Goal: Navigation & Orientation: Find specific page/section

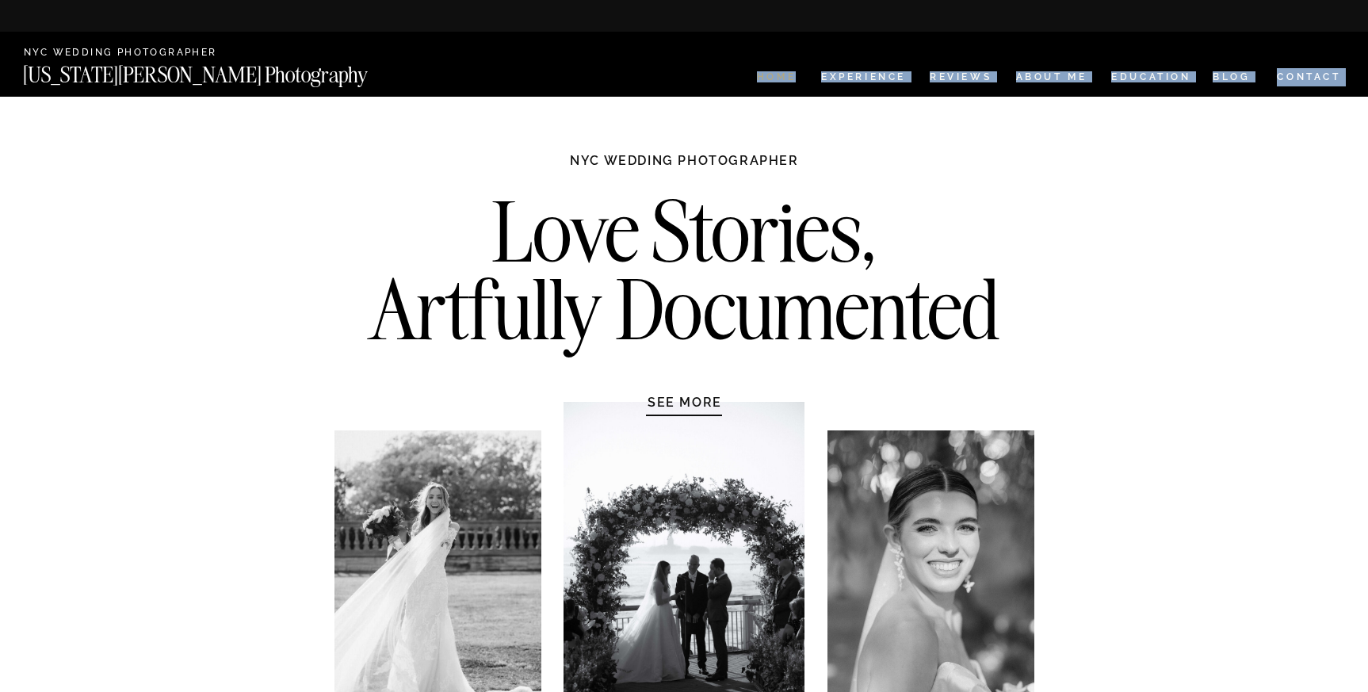
drag, startPoint x: 727, startPoint y: 76, endPoint x: 793, endPoint y: 75, distance: 66.6
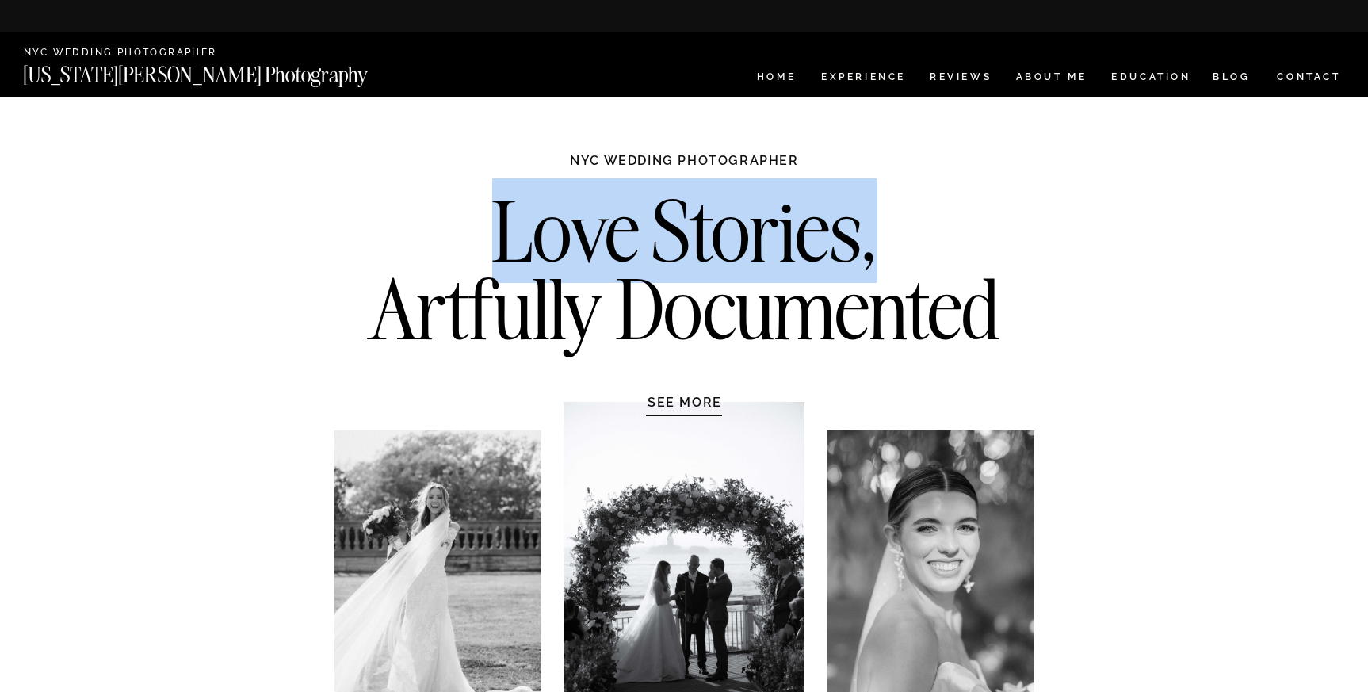
drag, startPoint x: 869, startPoint y: 229, endPoint x: 468, endPoint y: 229, distance: 401.9
click at [467, 229] on h2 "Love Stories, Artfully Documented" at bounding box center [684, 276] width 665 height 166
click at [912, 208] on h2 "Love Stories, Artfully Documented" at bounding box center [684, 276] width 665 height 166
drag, startPoint x: 448, startPoint y: 227, endPoint x: 870, endPoint y: 247, distance: 422.9
click at [870, 247] on h2 "Love Stories, Artfully Documented" at bounding box center [684, 276] width 665 height 166
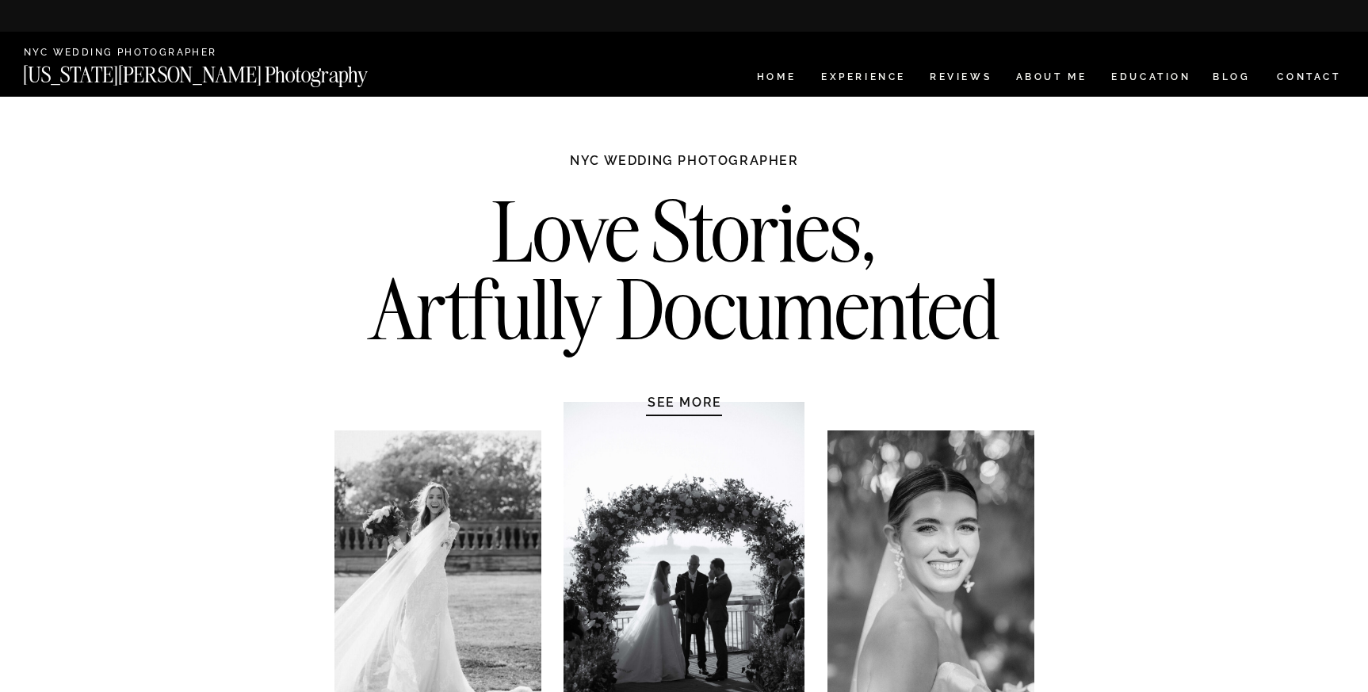
drag, startPoint x: 976, startPoint y: 280, endPoint x: 862, endPoint y: 279, distance: 114.1
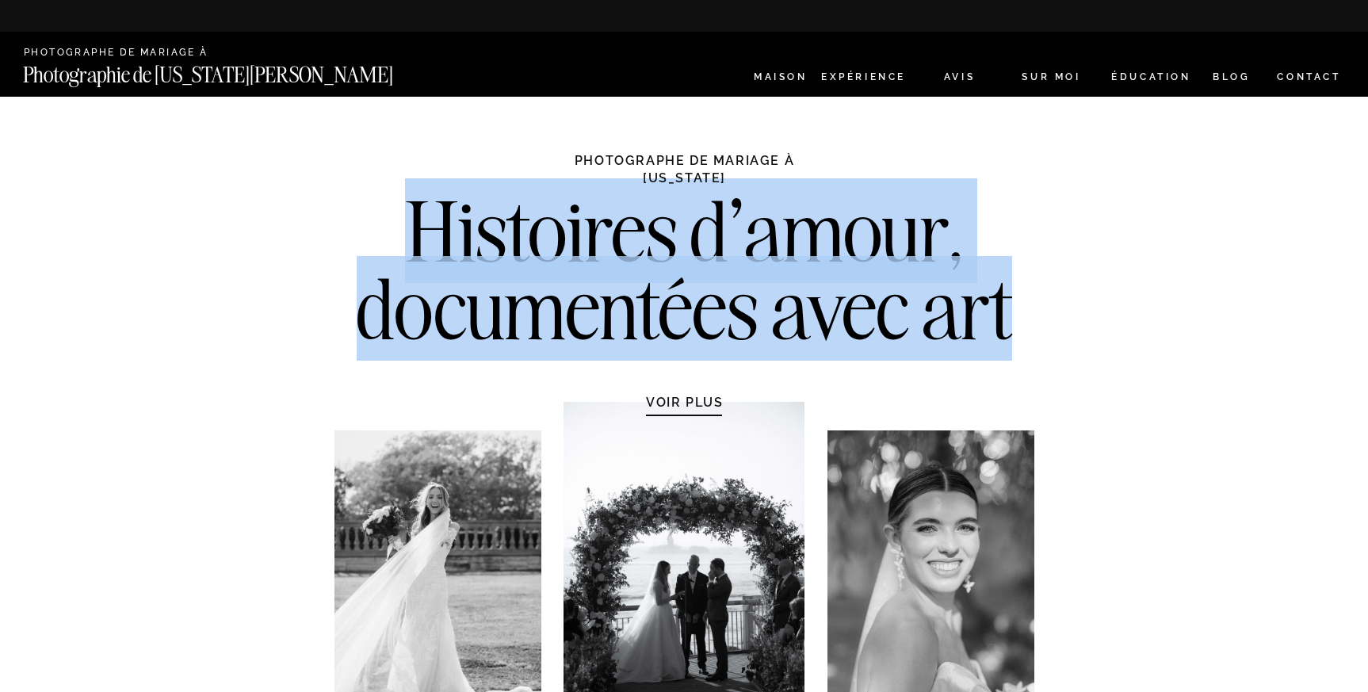
drag, startPoint x: 381, startPoint y: 228, endPoint x: 1009, endPoint y: 303, distance: 632.2
click at [1009, 304] on h2 "Histoires d'amour, documentées avec art" at bounding box center [684, 276] width 665 height 166
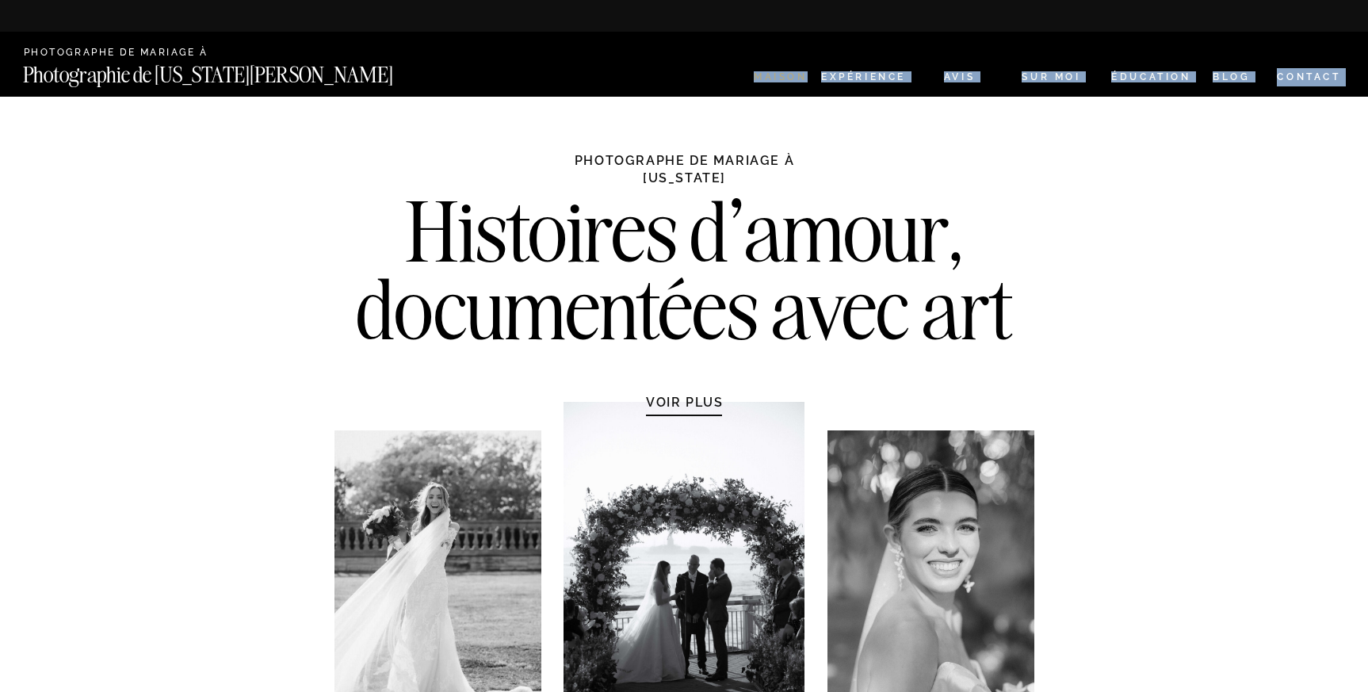
drag, startPoint x: 717, startPoint y: 82, endPoint x: 804, endPoint y: 75, distance: 86.8
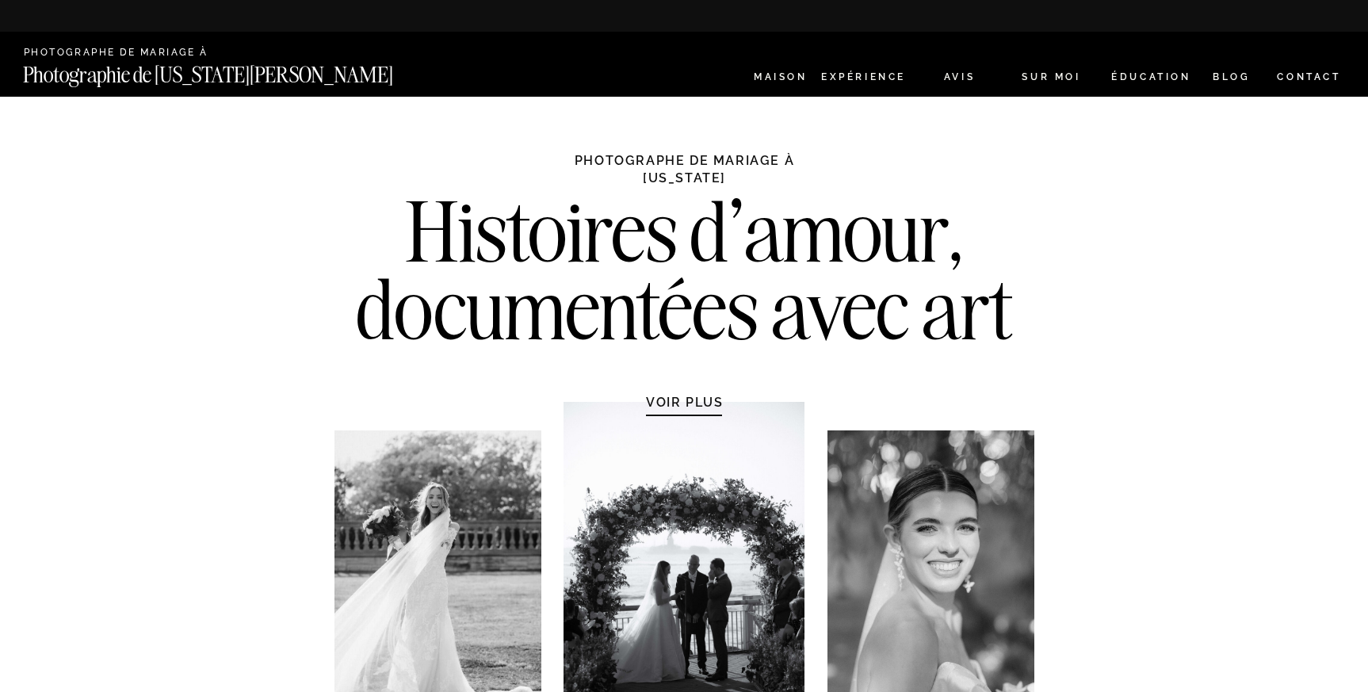
click at [446, 254] on font "Histoires d'amour," at bounding box center [685, 230] width 560 height 105
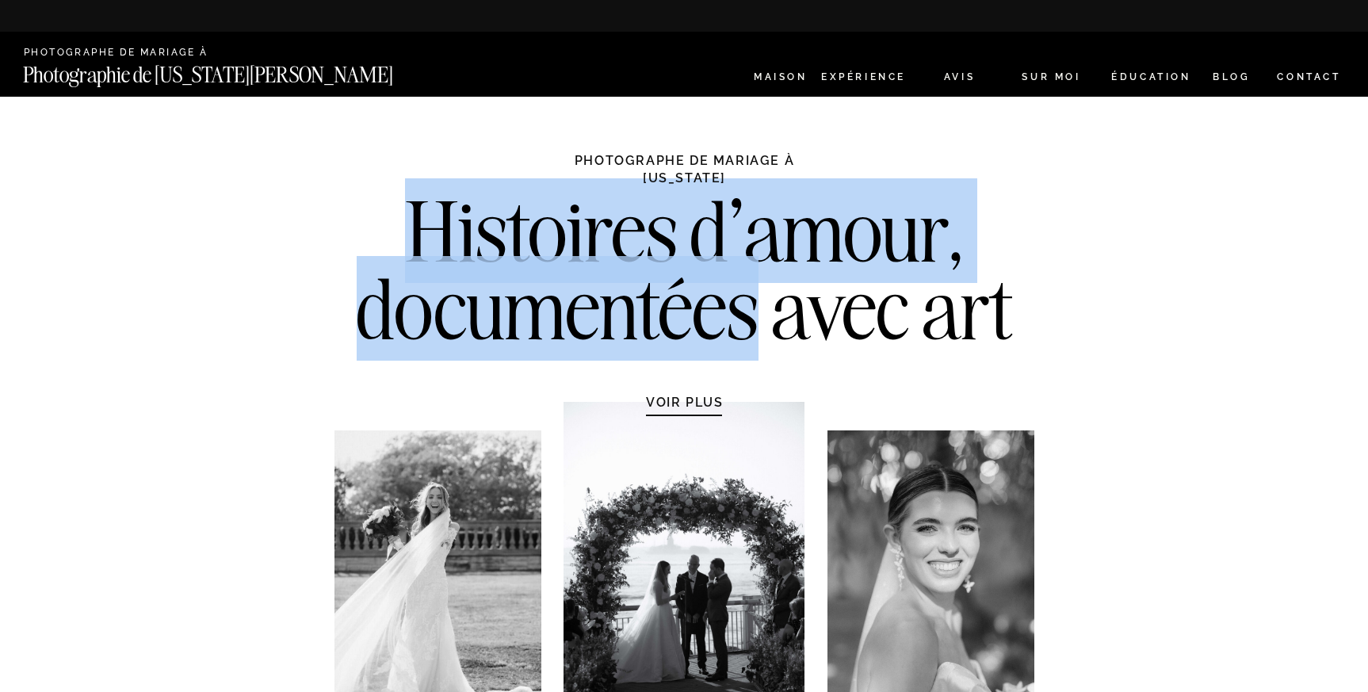
drag, startPoint x: 414, startPoint y: 227, endPoint x: 756, endPoint y: 279, distance: 346.4
click at [756, 279] on h2 "Histoires d'amour, documentées avec art" at bounding box center [684, 276] width 665 height 166
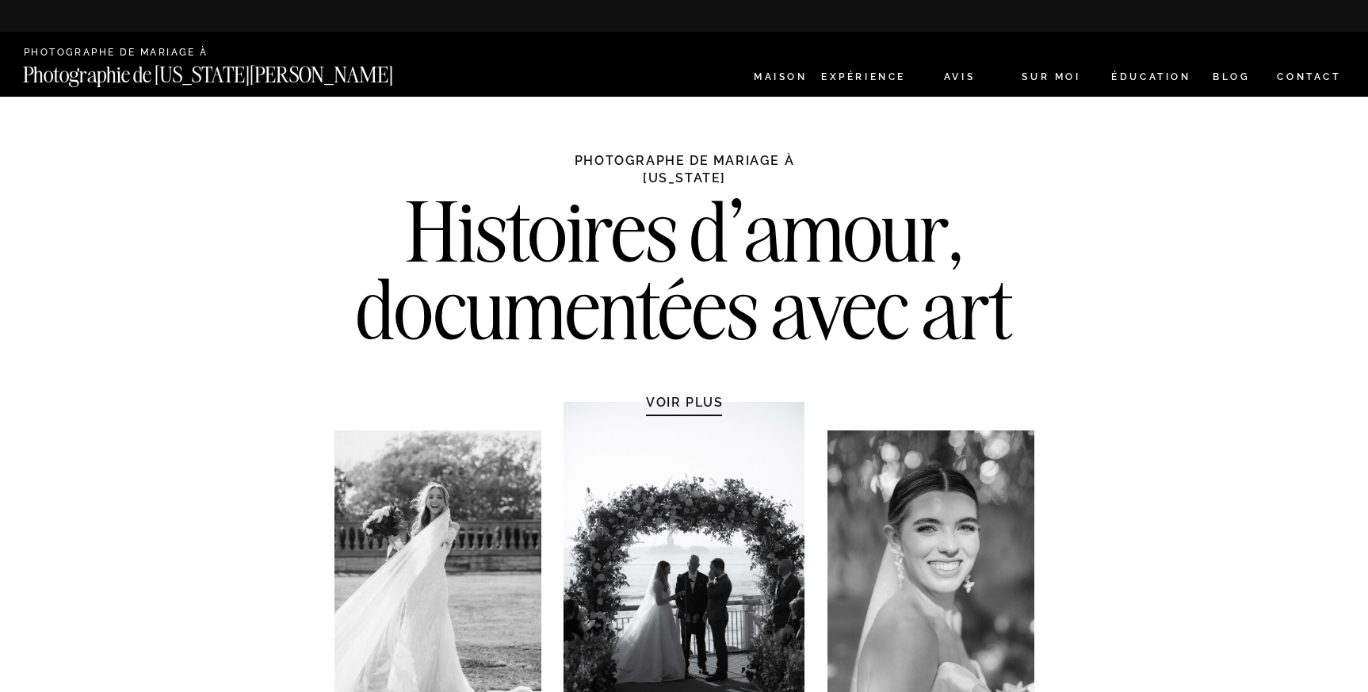
drag, startPoint x: 885, startPoint y: 105, endPoint x: 793, endPoint y: 105, distance: 91.2
click at [578, 195] on font "Histoires d'amour," at bounding box center [685, 230] width 560 height 105
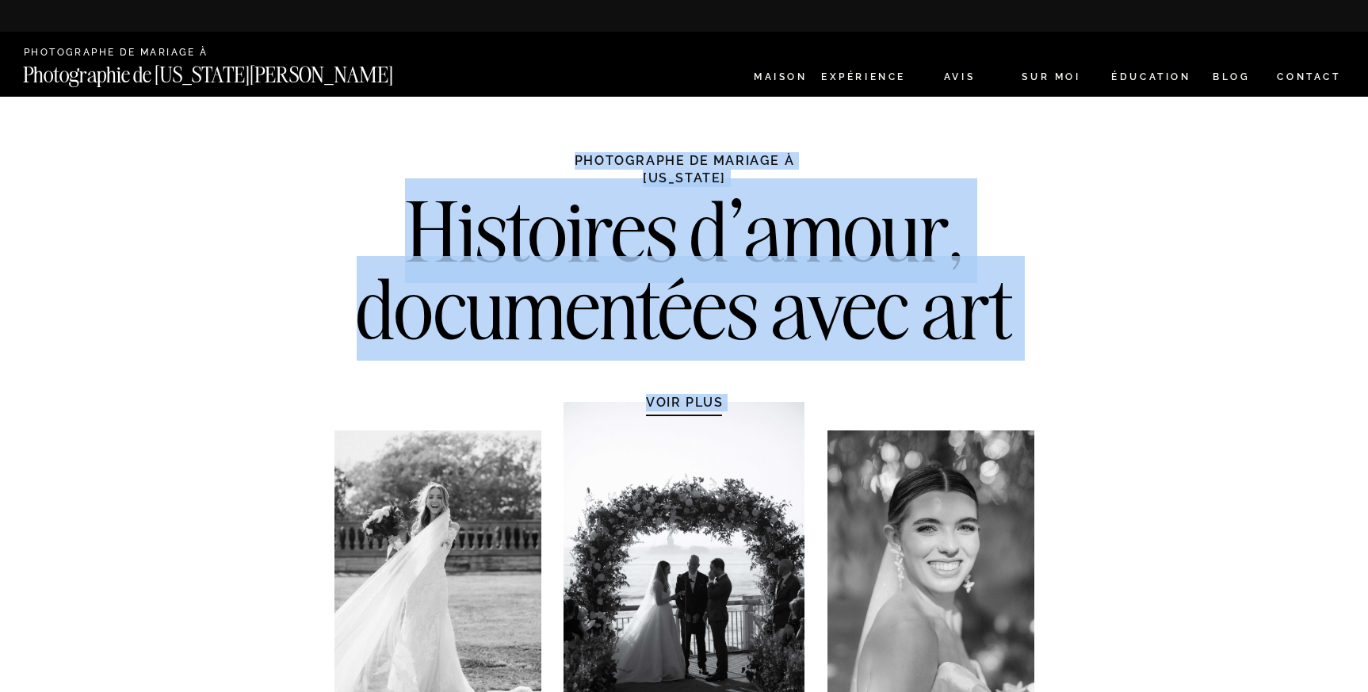
drag, startPoint x: 419, startPoint y: 208, endPoint x: 568, endPoint y: 238, distance: 152.8
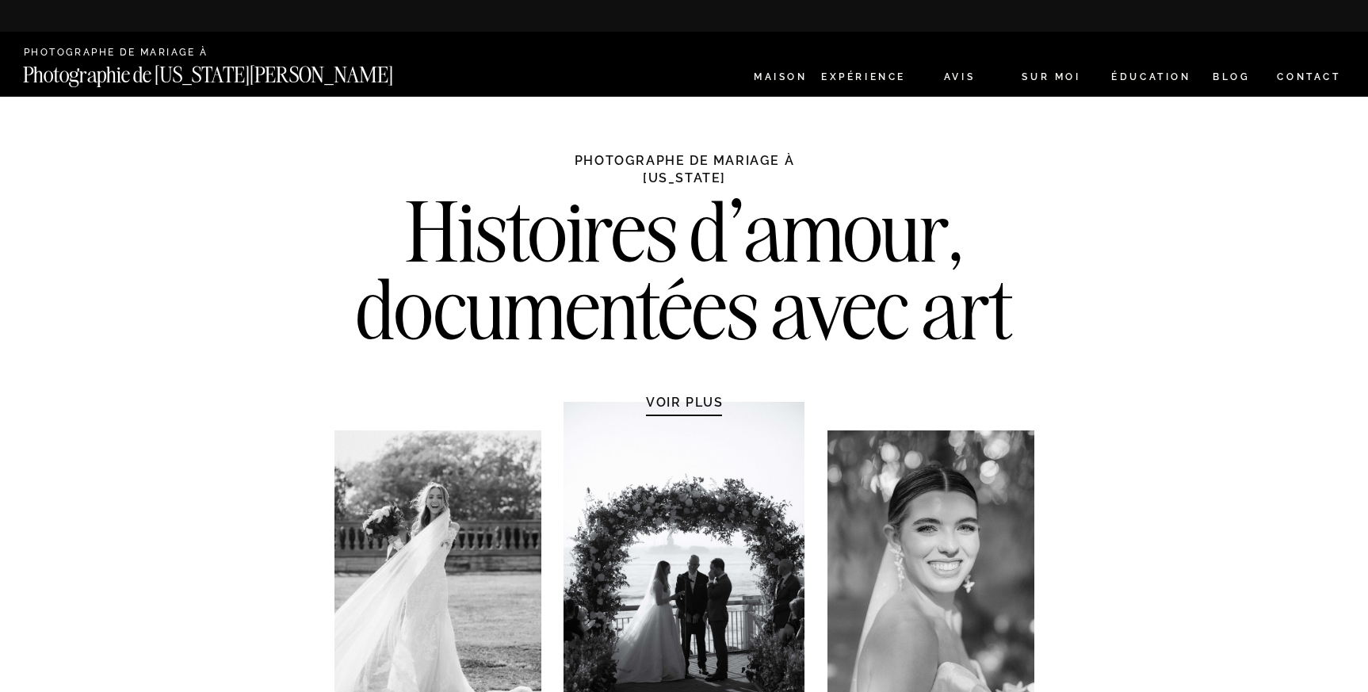
drag, startPoint x: 407, startPoint y: 244, endPoint x: 1019, endPoint y: 286, distance: 614.1
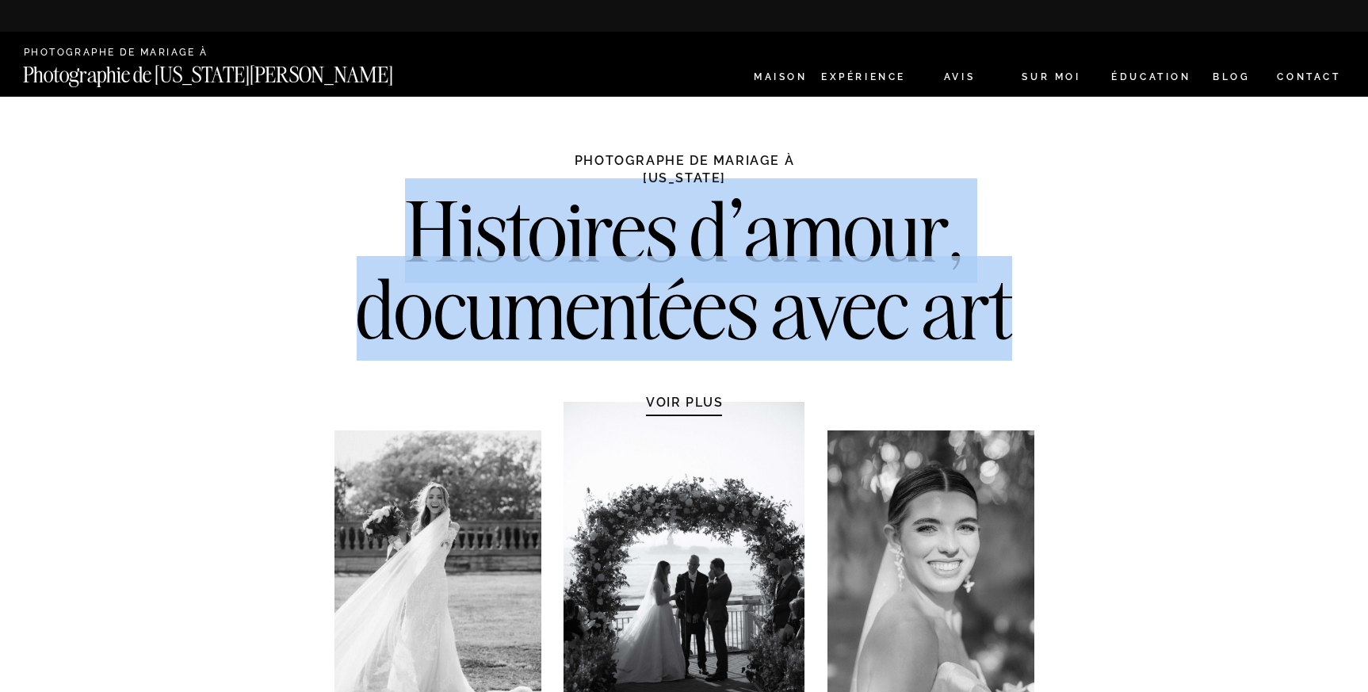
drag, startPoint x: 1011, startPoint y: 308, endPoint x: 406, endPoint y: 230, distance: 610.6
click at [406, 230] on h2 "Histoires d'amour, documentées avec art" at bounding box center [684, 276] width 665 height 166
click at [999, 289] on font "documentées avec art" at bounding box center [684, 308] width 655 height 105
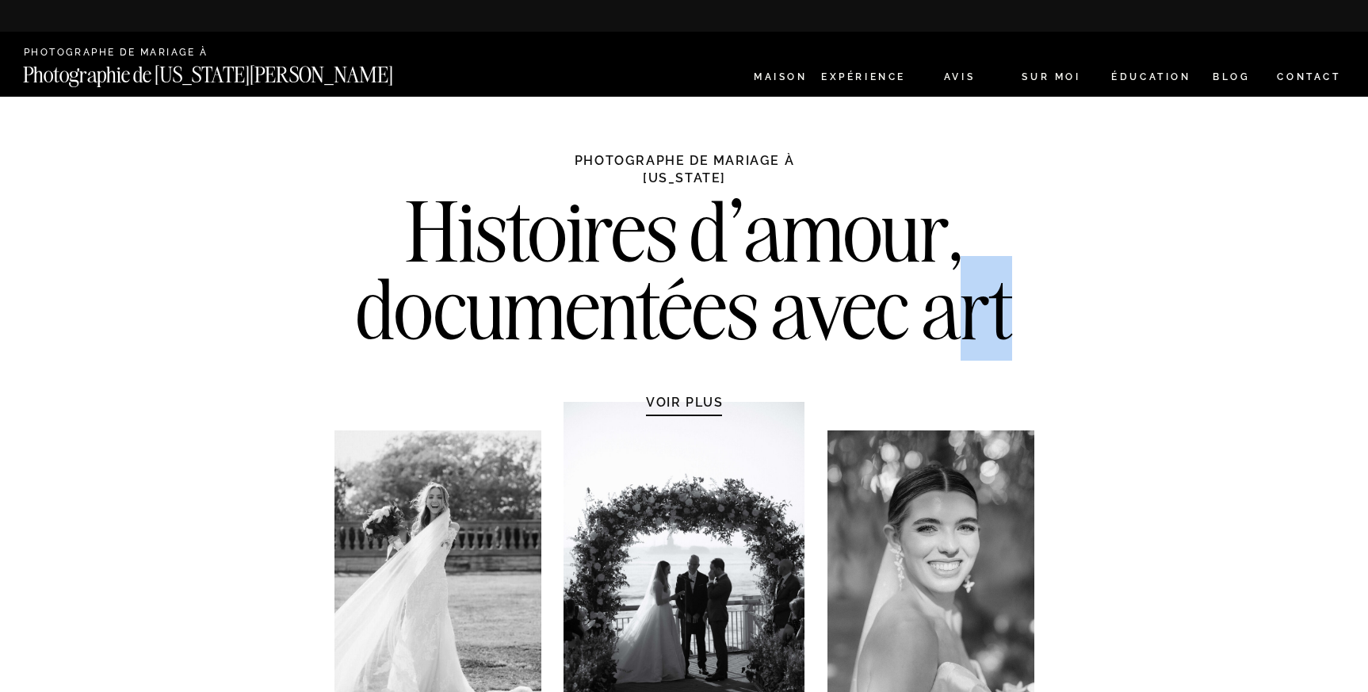
drag, startPoint x: 1011, startPoint y: 287, endPoint x: 967, endPoint y: 287, distance: 44.4
click at [967, 287] on font "documentées avec art" at bounding box center [684, 308] width 655 height 105
drag, startPoint x: 730, startPoint y: 61, endPoint x: 900, endPoint y: 57, distance: 170.5
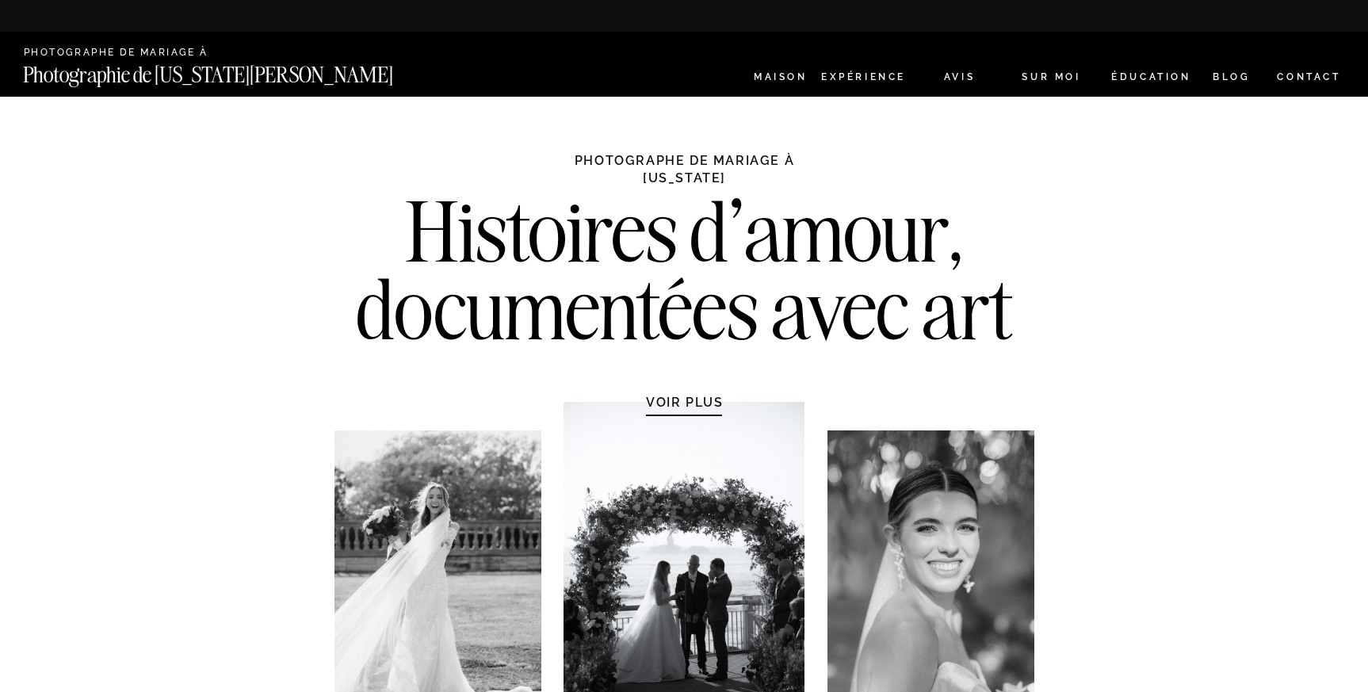
click at [771, 72] on font "MAISON" at bounding box center [781, 76] width 54 height 11
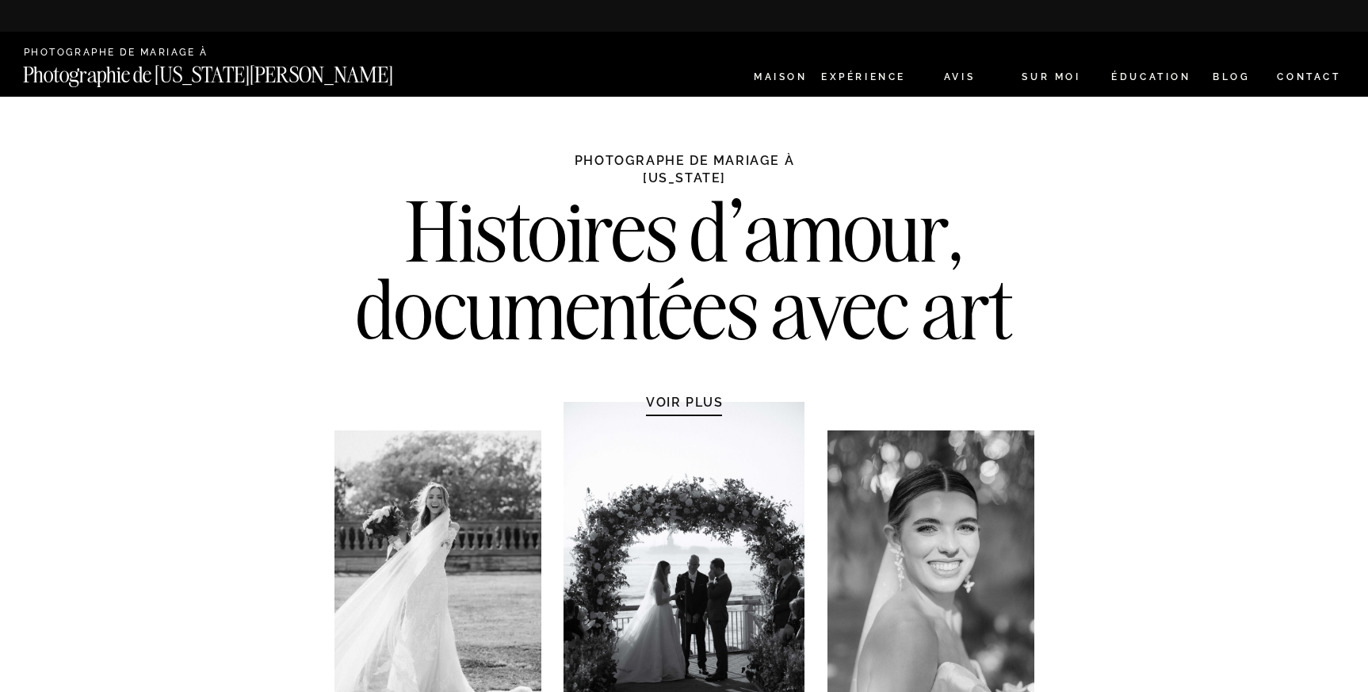
click at [788, 75] on font "MAISON" at bounding box center [781, 76] width 54 height 11
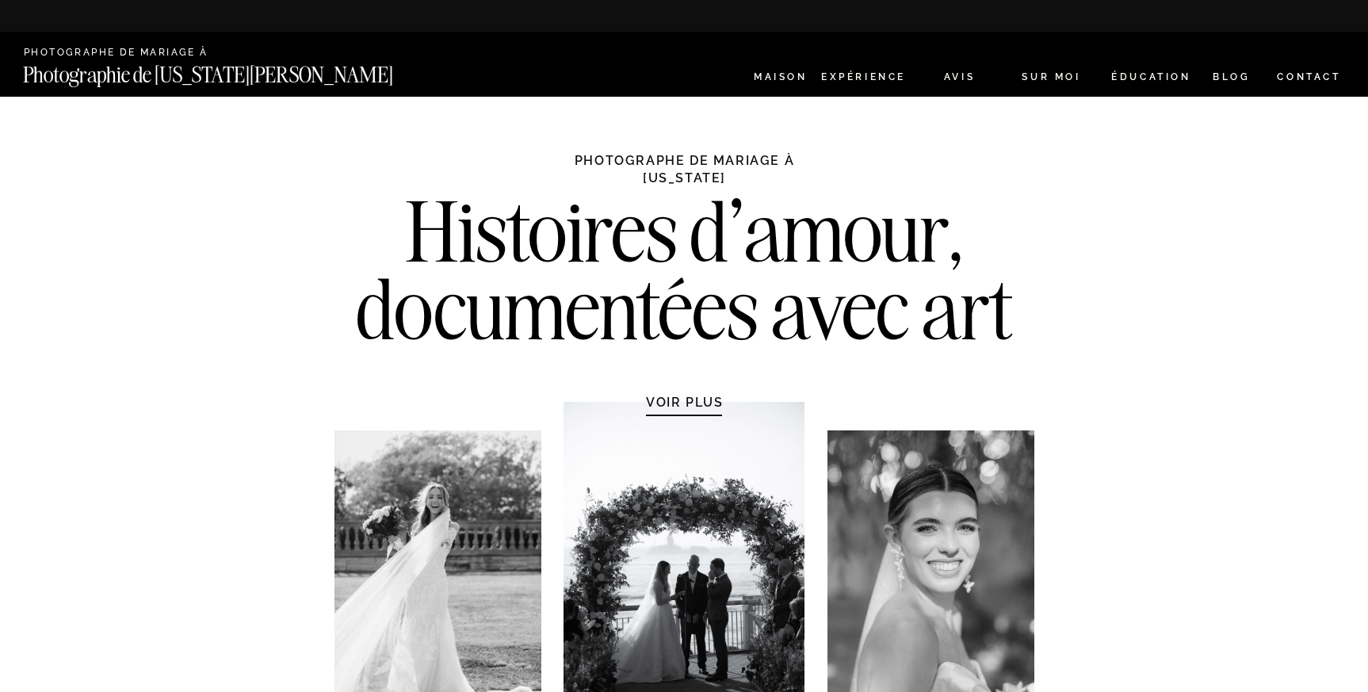
click at [777, 80] on font "MAISON" at bounding box center [781, 76] width 54 height 11
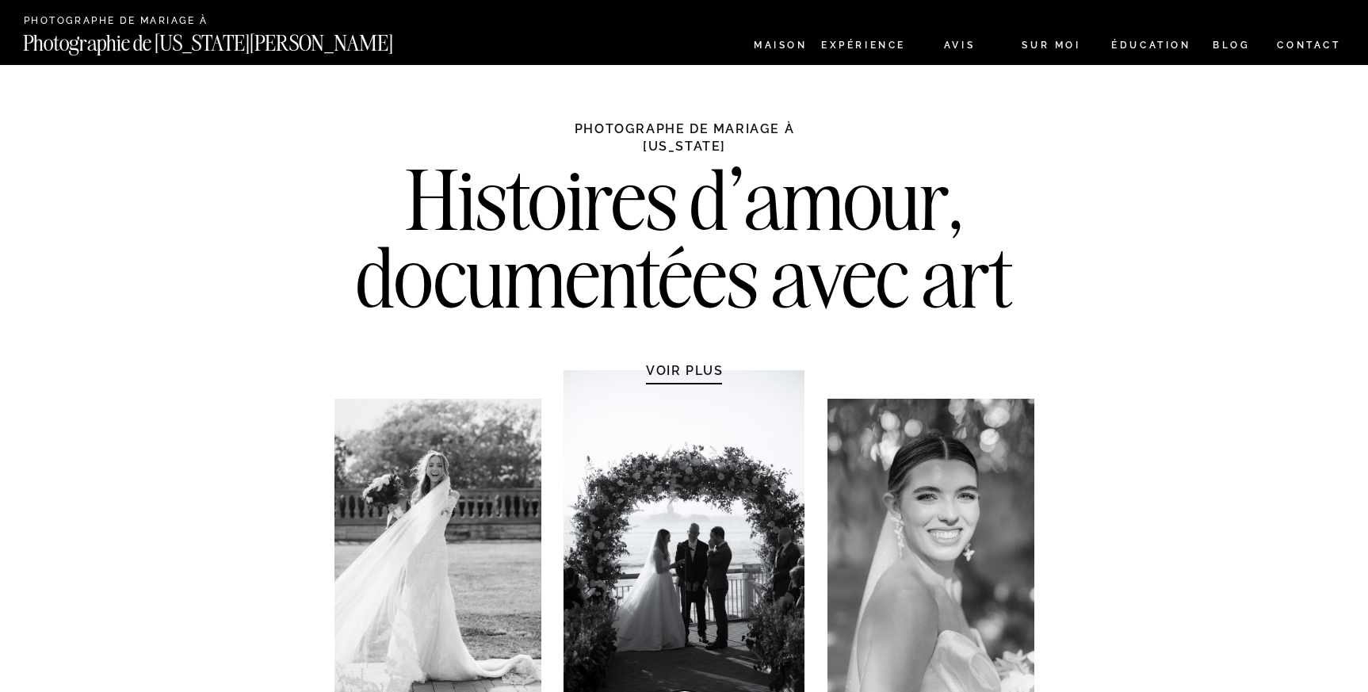
scroll to position [36, 0]
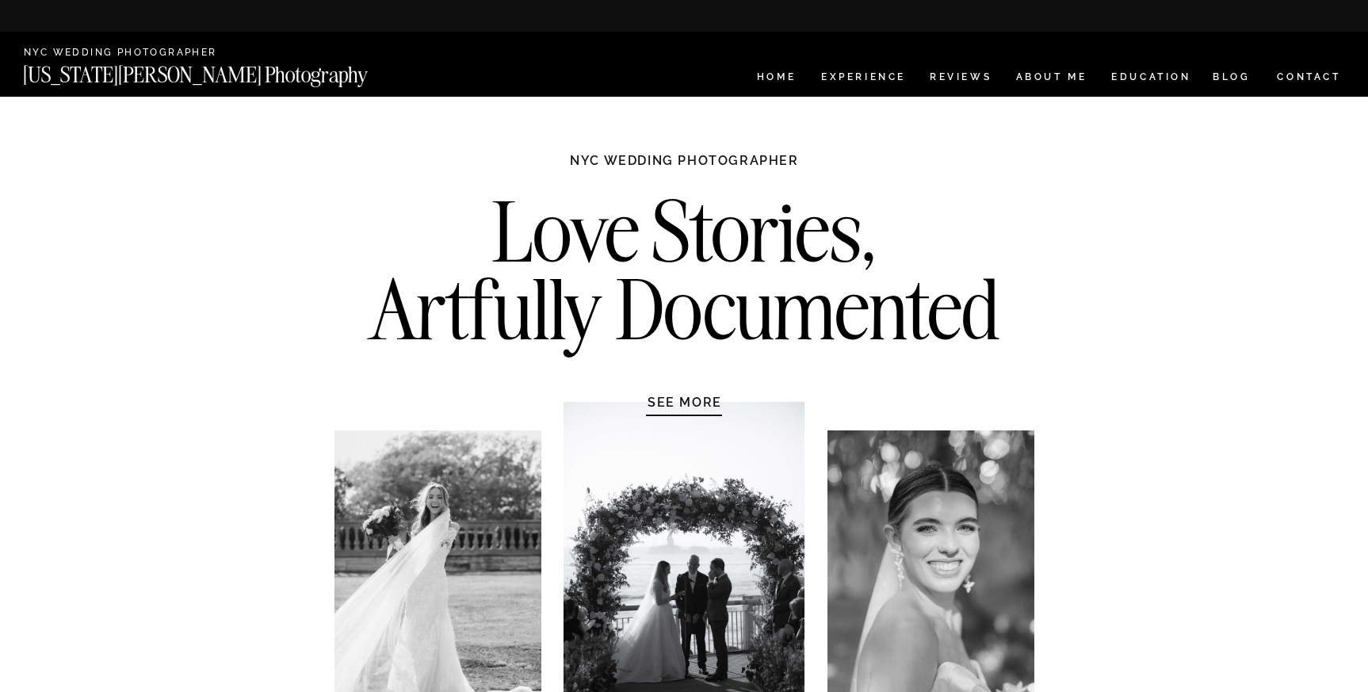
scroll to position [36, 0]
